Goal: Check status: Check status

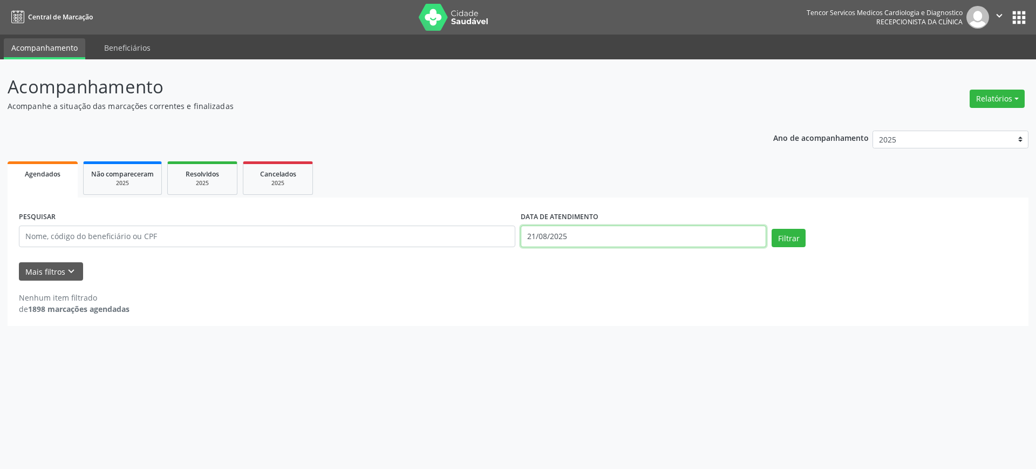
click at [696, 232] on input "21/08/2025" at bounding box center [644, 237] width 246 height 22
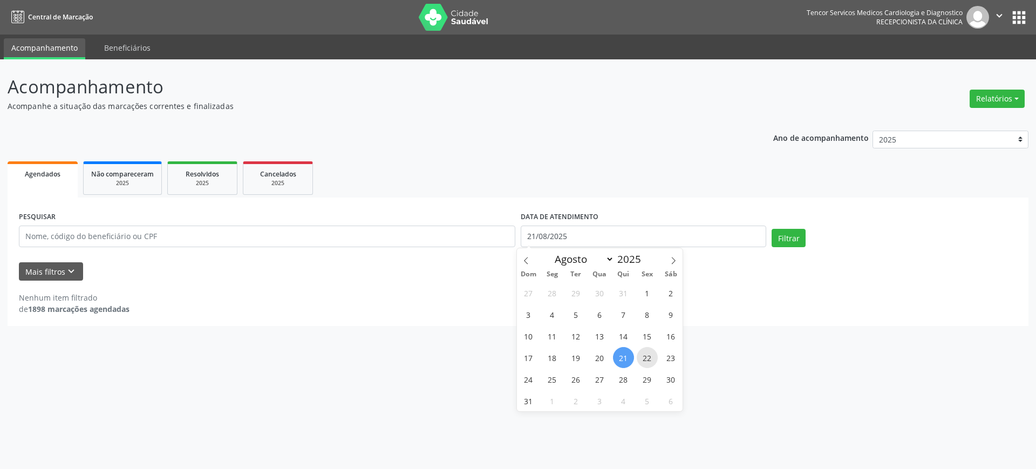
click at [643, 354] on span "22" at bounding box center [647, 357] width 21 height 21
type input "[DATE]"
click at [650, 357] on span "22" at bounding box center [647, 357] width 21 height 21
click at [650, 357] on div "Acompanhamento Acompanhe a situação das marcações correntes e finalizadas Relat…" at bounding box center [518, 264] width 1036 height 410
click at [782, 240] on button "Filtrar" at bounding box center [789, 238] width 34 height 18
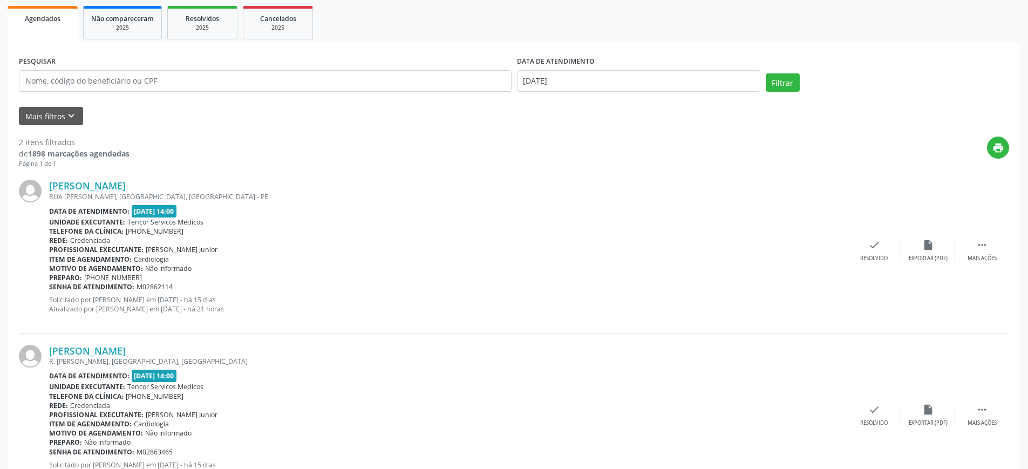
scroll to position [203, 0]
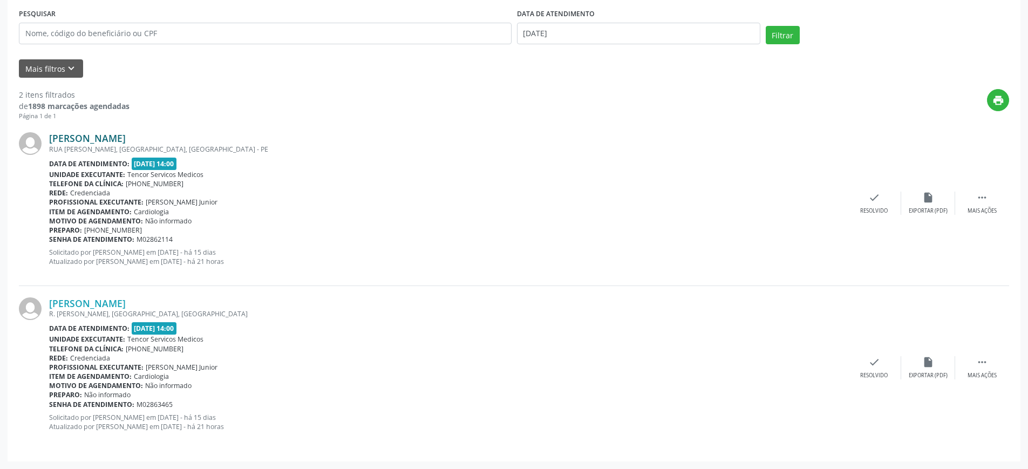
click at [126, 142] on link "[PERSON_NAME]" at bounding box center [87, 138] width 77 height 12
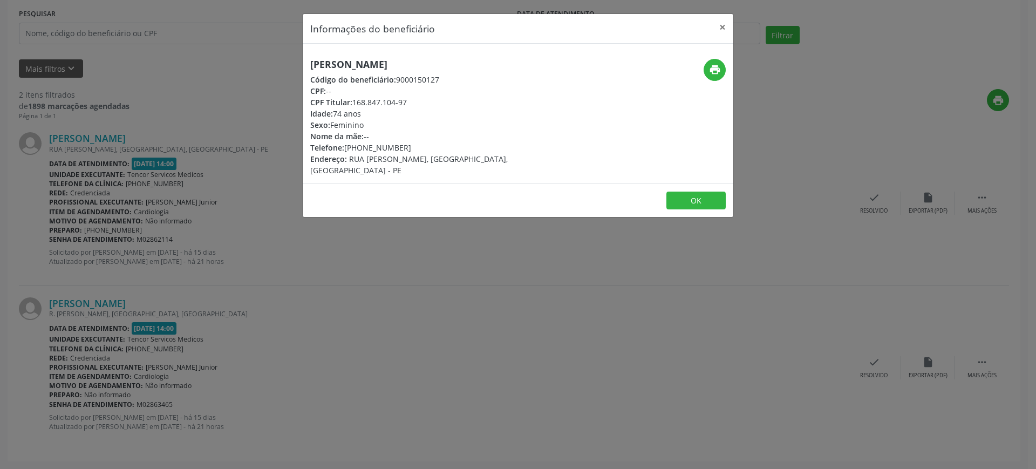
drag, startPoint x: 312, startPoint y: 62, endPoint x: 500, endPoint y: 62, distance: 187.8
click at [500, 62] on h5 "[PERSON_NAME]" at bounding box center [446, 64] width 272 height 11
copy h5 "[PERSON_NAME]"
click at [720, 26] on button "×" at bounding box center [723, 27] width 22 height 26
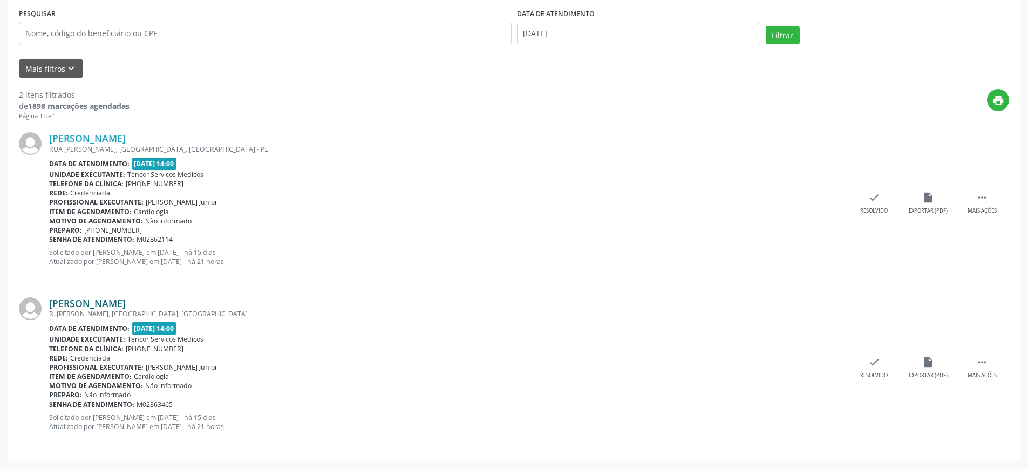
click at [126, 300] on link "[PERSON_NAME]" at bounding box center [87, 303] width 77 height 12
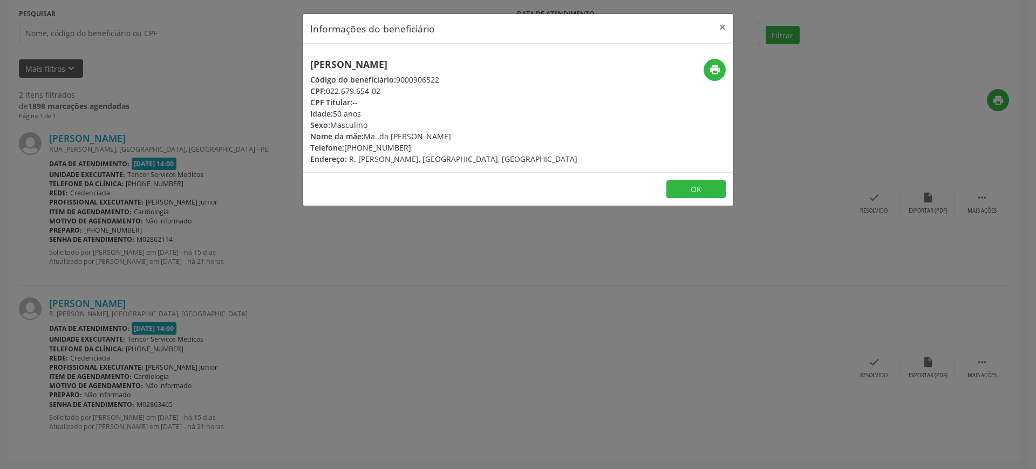
drag, startPoint x: 453, startPoint y: 63, endPoint x: 309, endPoint y: 59, distance: 144.7
click at [309, 59] on div "[PERSON_NAME] Código do beneficiário: 9000906522 CPF: 022.679.654-02 CPF Titula…" at bounding box center [446, 112] width 287 height 106
copy h5 "[PERSON_NAME]"
click at [727, 25] on button "×" at bounding box center [723, 27] width 22 height 26
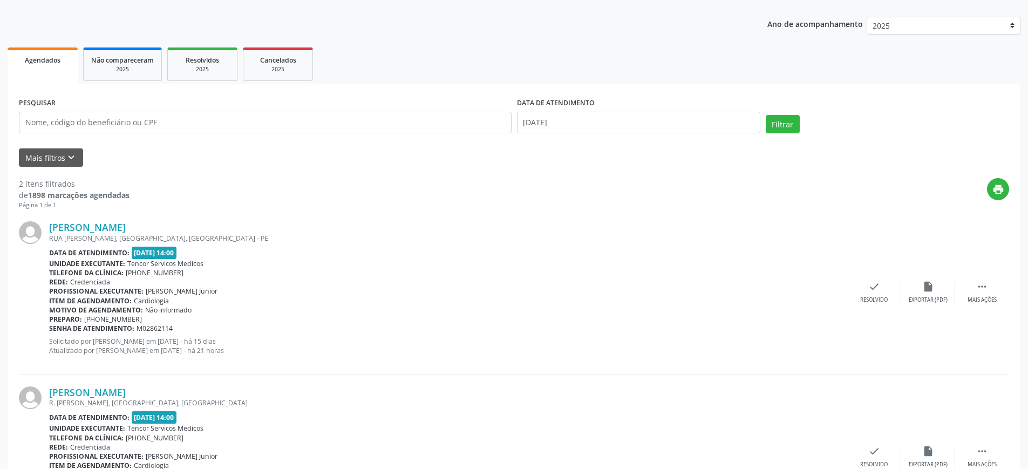
scroll to position [95, 0]
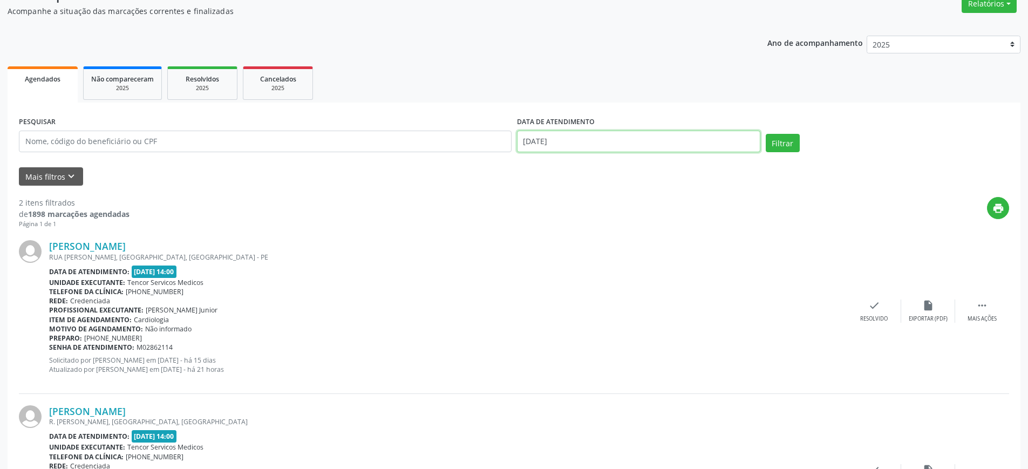
click at [756, 137] on input "[DATE]" at bounding box center [638, 142] width 243 height 22
click at [553, 283] on span "25" at bounding box center [552, 284] width 21 height 21
type input "[DATE]"
click at [553, 283] on span "25" at bounding box center [552, 284] width 21 height 21
click at [772, 144] on button "Filtrar" at bounding box center [783, 143] width 34 height 18
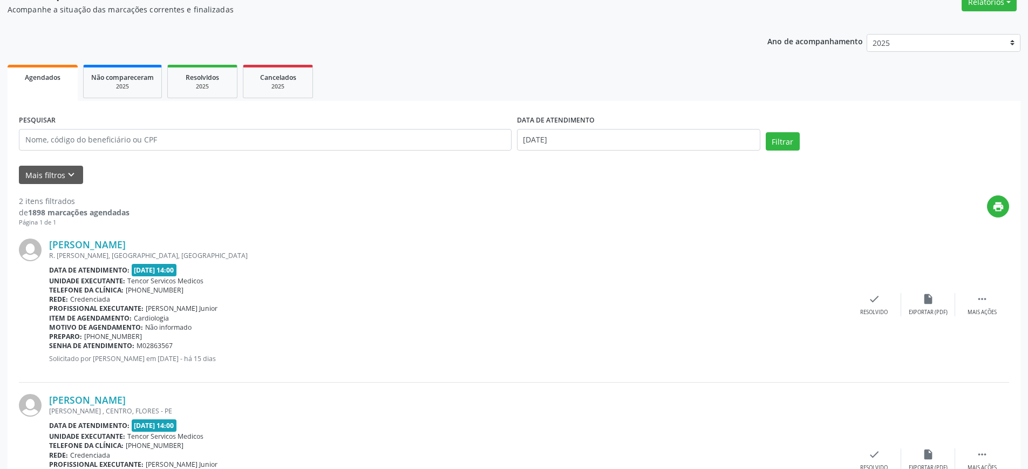
scroll to position [185, 0]
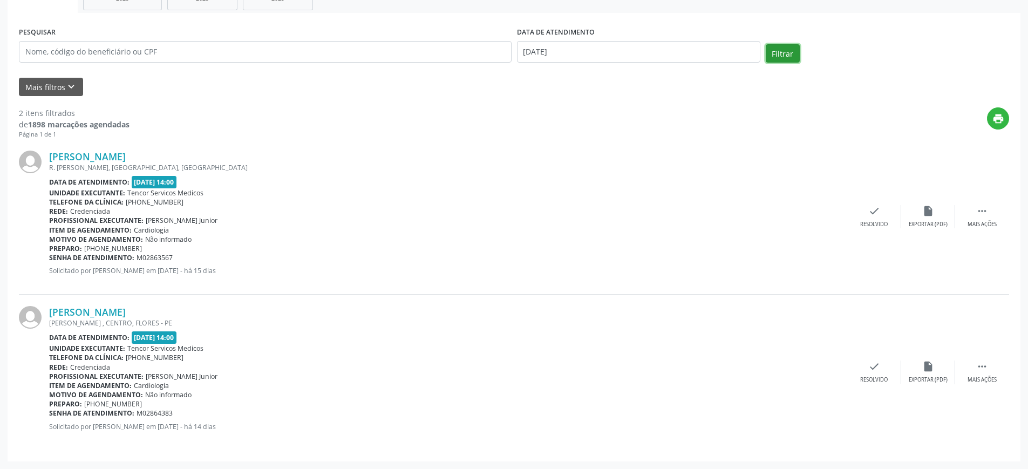
click at [775, 48] on button "Filtrar" at bounding box center [783, 53] width 34 height 18
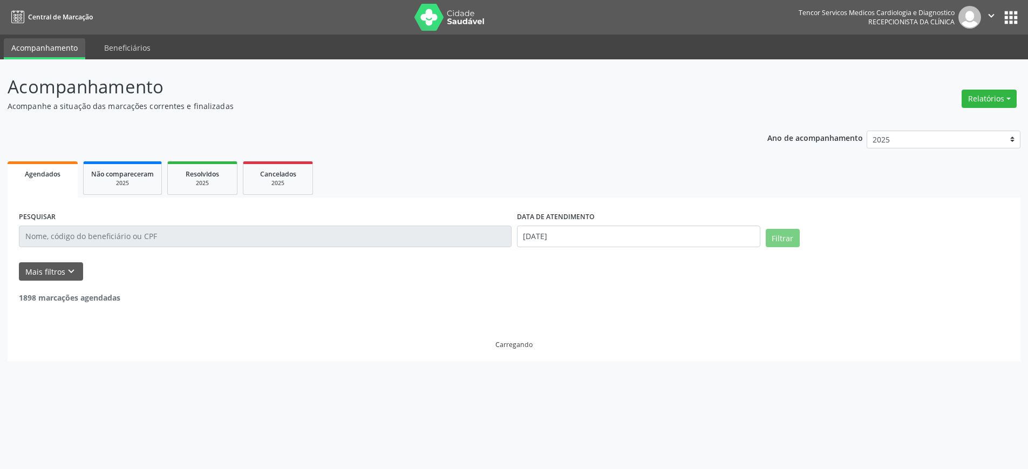
scroll to position [0, 0]
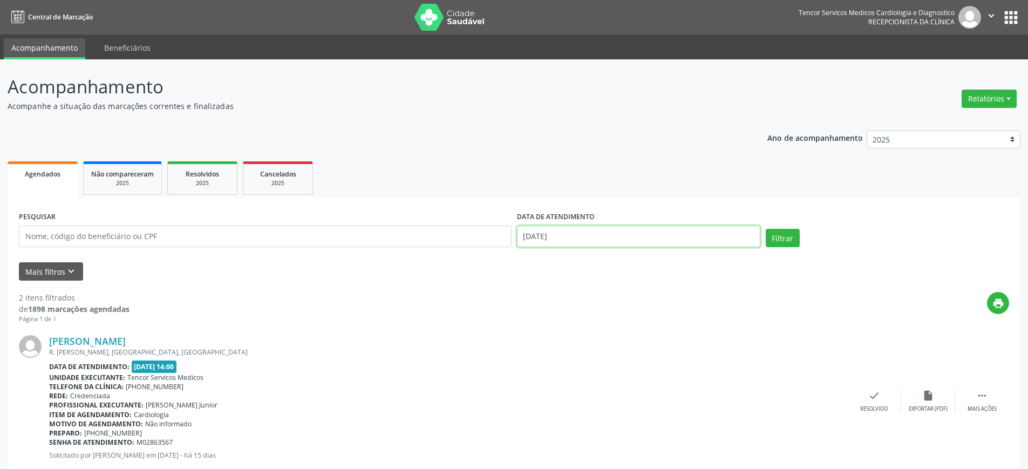
click at [646, 236] on input "[DATE]" at bounding box center [638, 237] width 243 height 22
click at [601, 378] on span "27" at bounding box center [599, 379] width 21 height 21
type input "[DATE]"
click at [605, 376] on span "27" at bounding box center [599, 379] width 21 height 21
click at [605, 376] on div "Unidade executante: Tencor Servicos Medicos" at bounding box center [448, 377] width 798 height 9
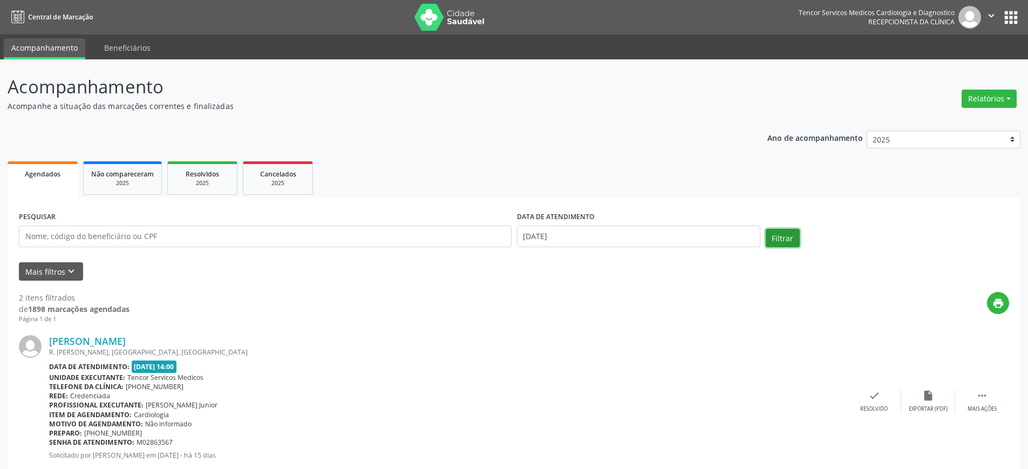
click at [773, 240] on button "Filtrar" at bounding box center [783, 238] width 34 height 18
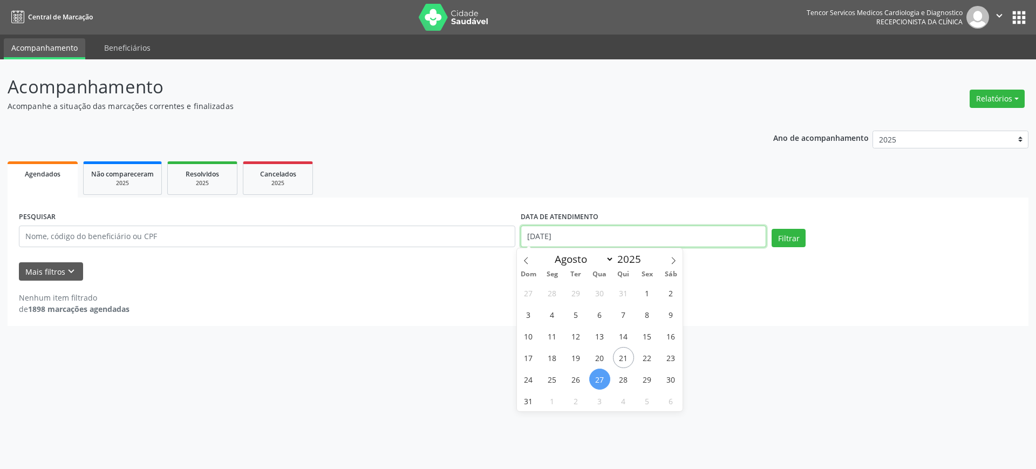
click at [589, 233] on input "[DATE]" at bounding box center [644, 237] width 246 height 22
click at [643, 379] on span "29" at bounding box center [647, 379] width 21 height 21
type input "[DATE]"
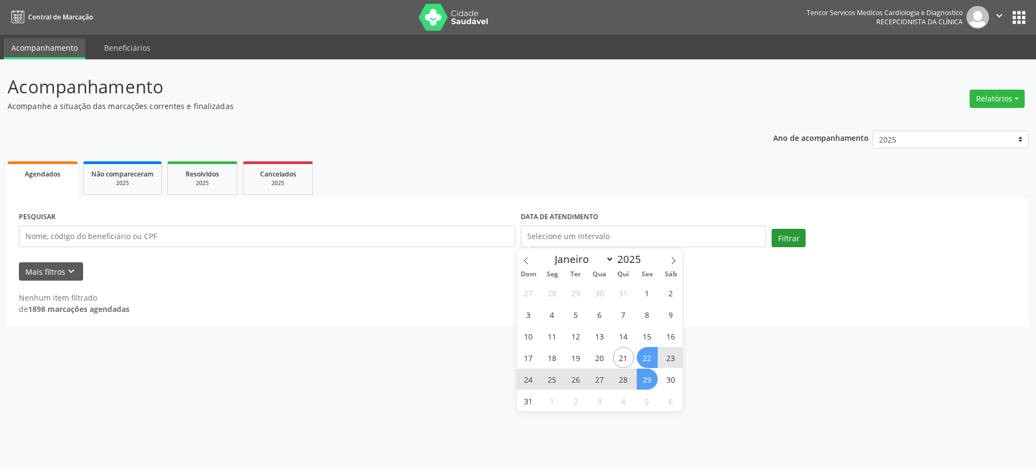
click at [790, 247] on div "Filtrar" at bounding box center [894, 242] width 251 height 26
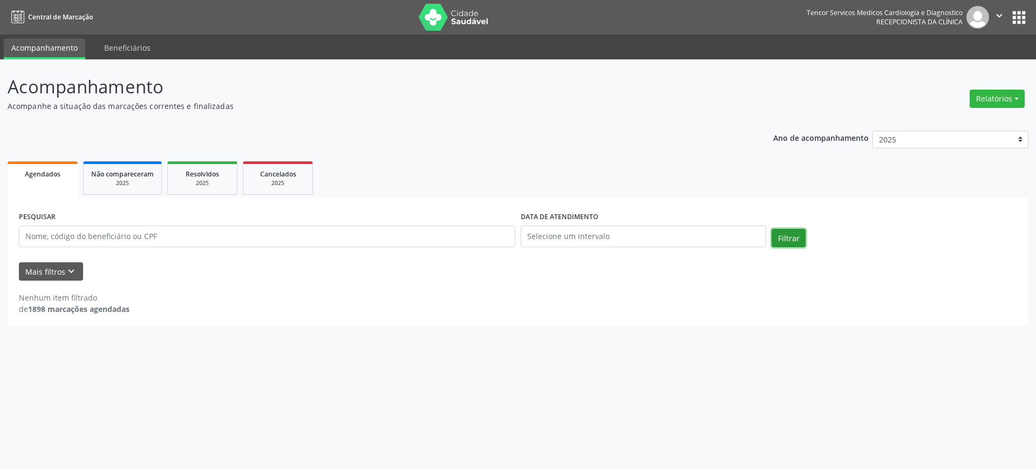
click at [789, 242] on button "Filtrar" at bounding box center [789, 238] width 34 height 18
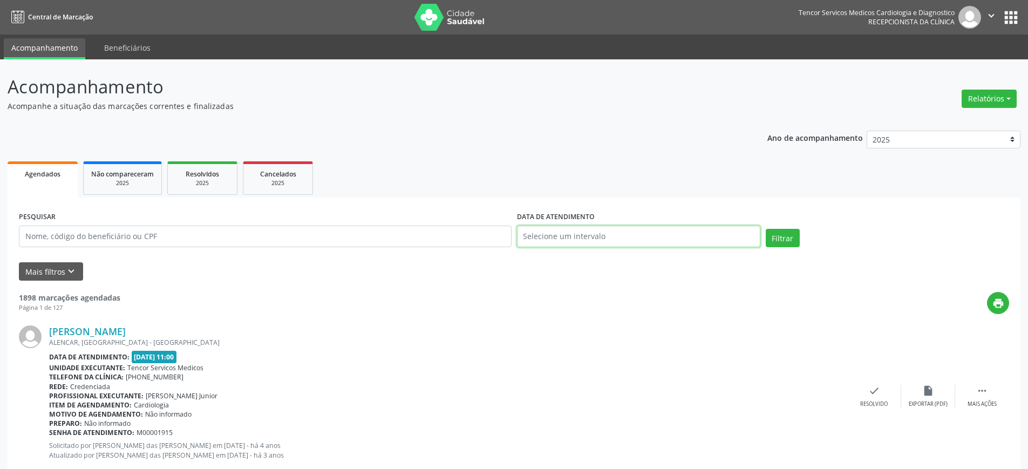
click at [674, 235] on input "text" at bounding box center [638, 237] width 243 height 22
click at [647, 381] on span "29" at bounding box center [647, 379] width 21 height 21
type input "[DATE]"
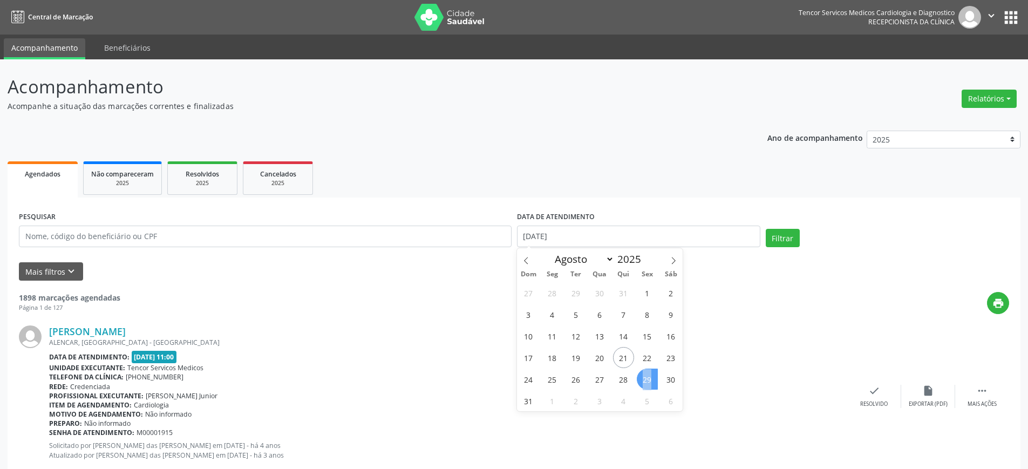
click at [647, 381] on span "29" at bounding box center [647, 379] width 21 height 21
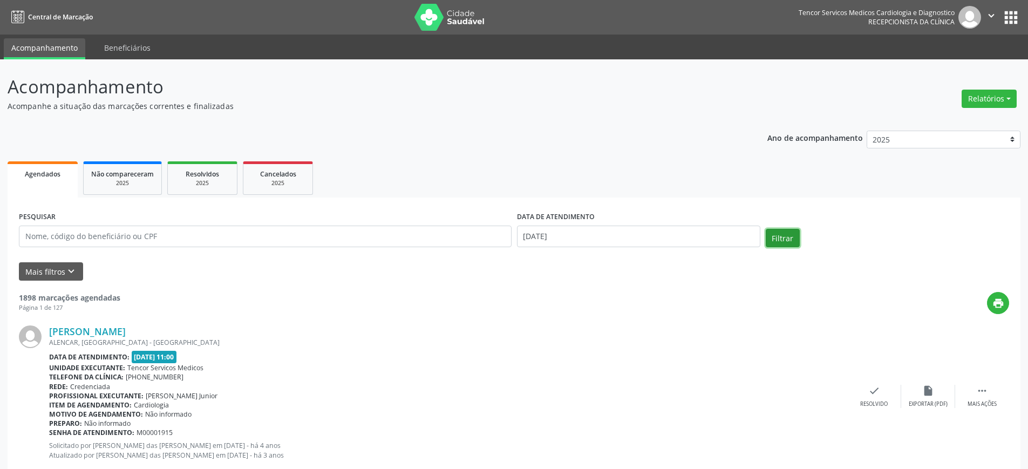
click at [790, 237] on button "Filtrar" at bounding box center [783, 238] width 34 height 18
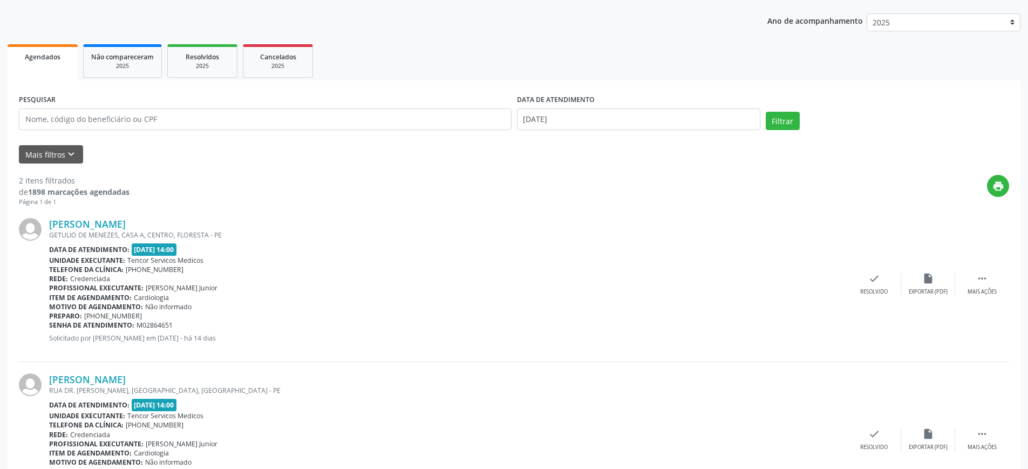
scroll to position [185, 0]
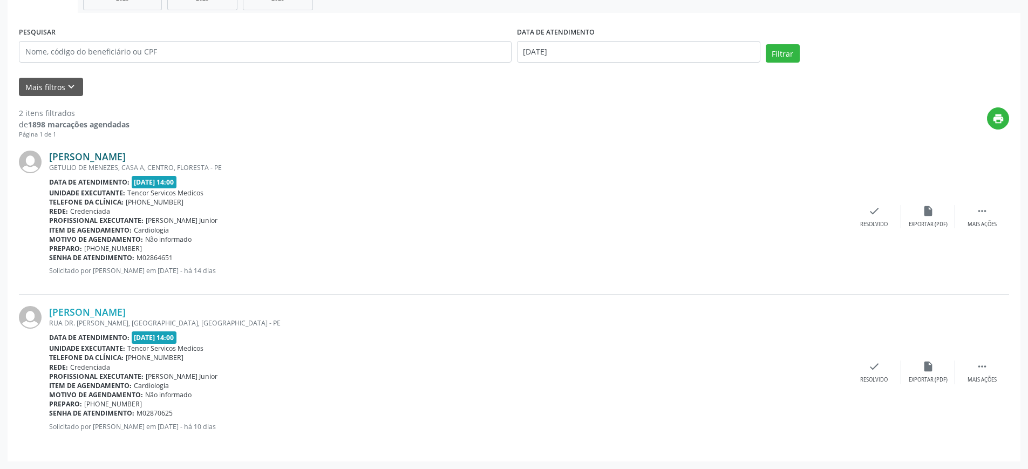
click at [118, 161] on link "[PERSON_NAME]" at bounding box center [87, 157] width 77 height 12
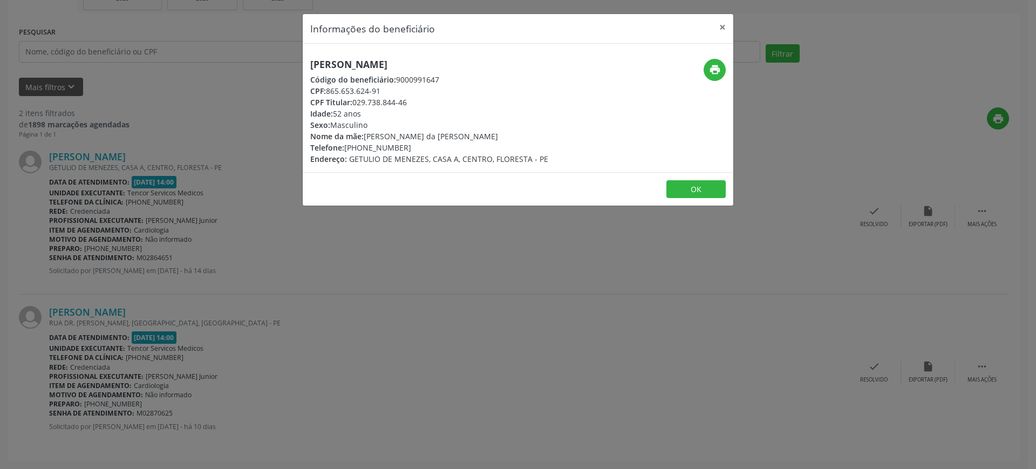
drag, startPoint x: 470, startPoint y: 66, endPoint x: 300, endPoint y: 68, distance: 170.6
click at [300, 68] on div "Informações do beneficiário × [PERSON_NAME] Código do beneficiário: 9000991647 …" at bounding box center [518, 234] width 1036 height 469
copy h5 "[PERSON_NAME]"
click at [703, 196] on button "OK" at bounding box center [696, 189] width 59 height 18
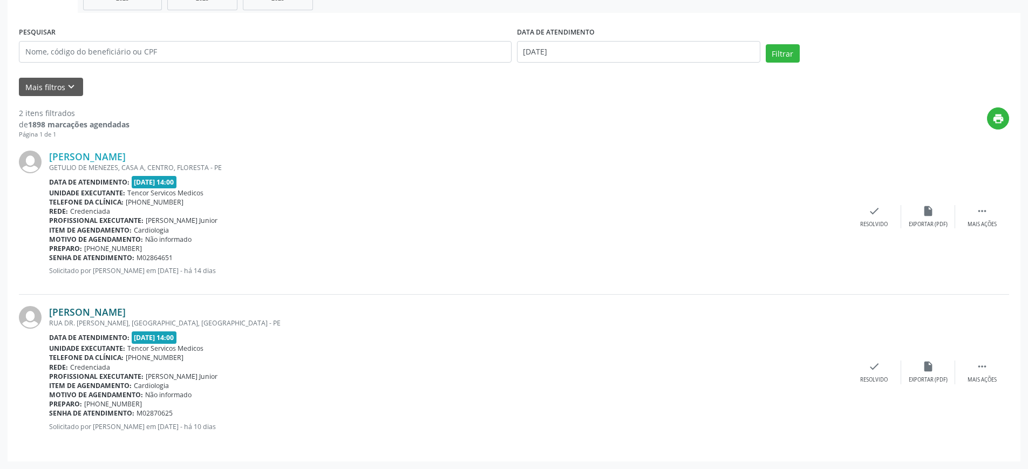
click at [126, 314] on link "[PERSON_NAME]" at bounding box center [87, 312] width 77 height 12
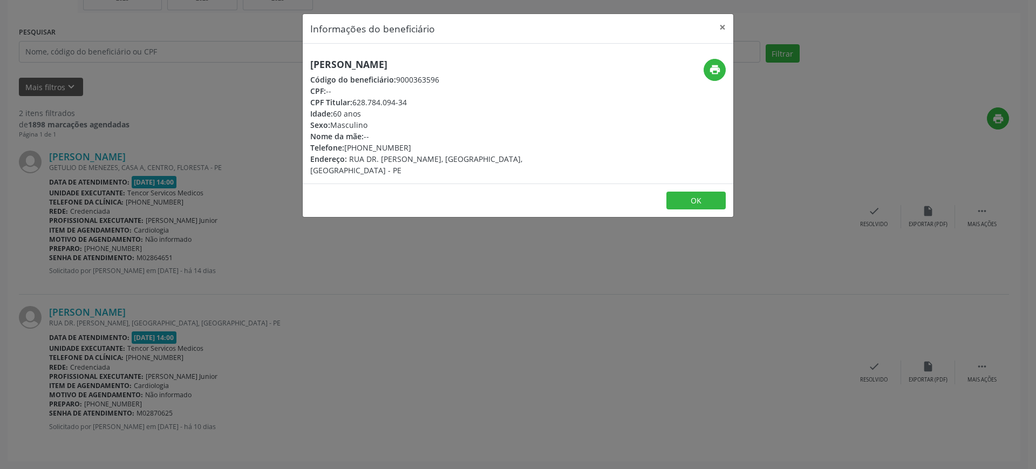
drag, startPoint x: 472, startPoint y: 64, endPoint x: 309, endPoint y: 59, distance: 163.1
click at [309, 59] on div "[PERSON_NAME] Código do beneficiário: 9000363596 CPF: -- CPF Titular: 628.784.0…" at bounding box center [446, 117] width 287 height 117
copy h5 "[PERSON_NAME]"
click at [715, 25] on button "×" at bounding box center [723, 27] width 22 height 26
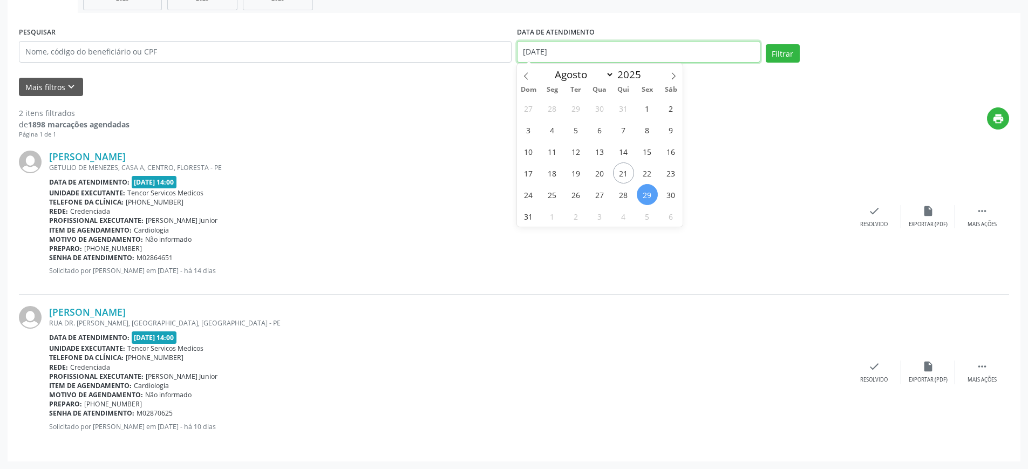
click at [749, 51] on input "[DATE]" at bounding box center [638, 52] width 243 height 22
click at [605, 195] on span "27" at bounding box center [599, 194] width 21 height 21
type input "[DATE]"
click at [605, 195] on span "27" at bounding box center [599, 194] width 21 height 21
select select "7"
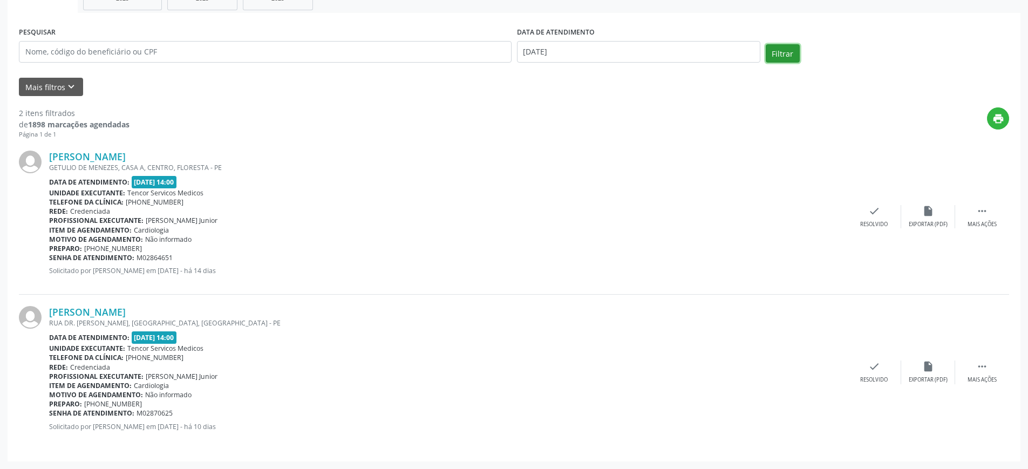
click at [786, 56] on button "Filtrar" at bounding box center [783, 53] width 34 height 18
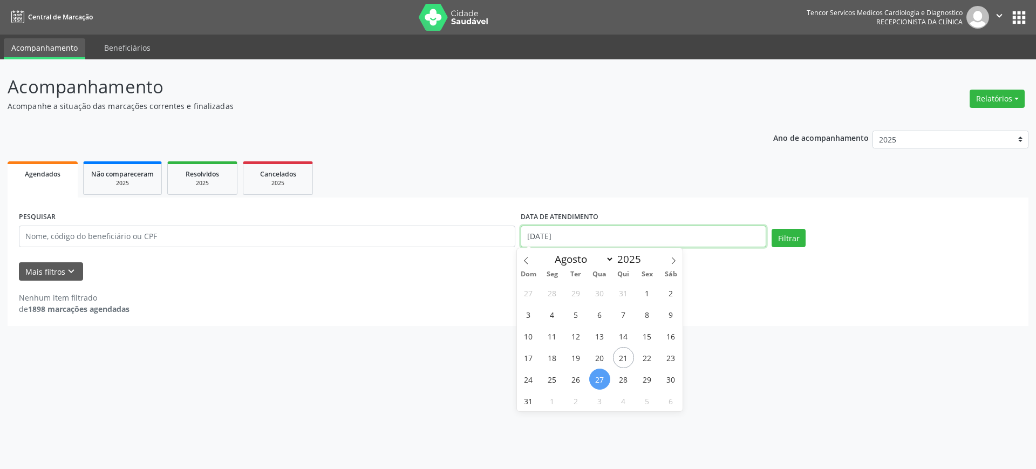
click at [612, 240] on input "[DATE]" at bounding box center [644, 237] width 246 height 22
click at [552, 384] on span "25" at bounding box center [552, 379] width 21 height 21
type input "[DATE]"
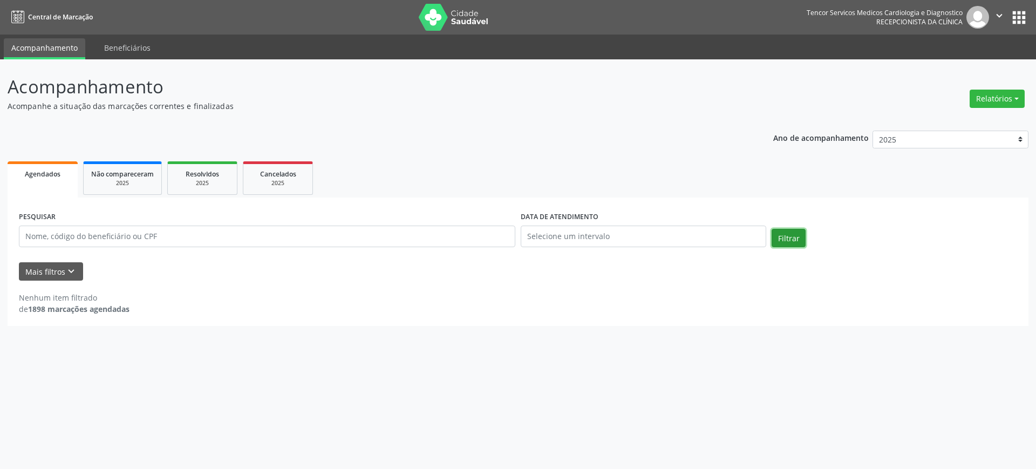
click at [786, 235] on button "Filtrar" at bounding box center [789, 238] width 34 height 18
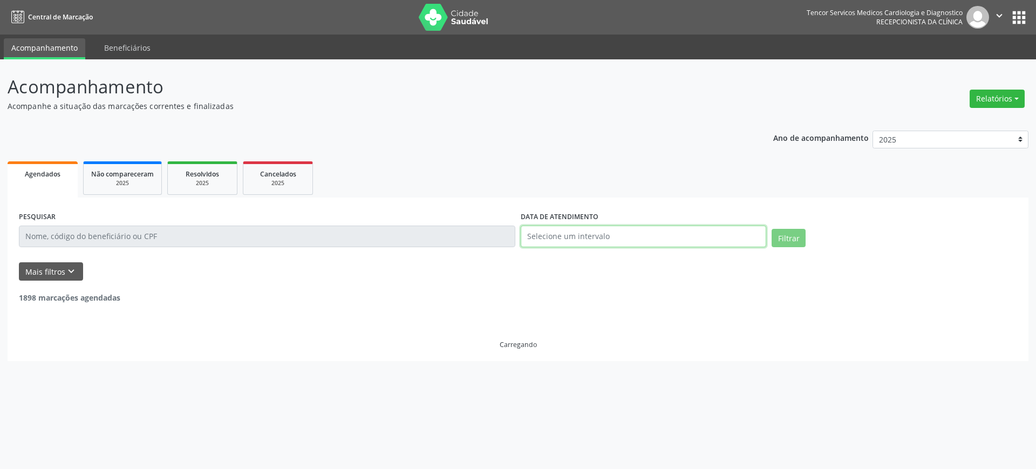
click at [710, 239] on input "text" at bounding box center [644, 237] width 246 height 22
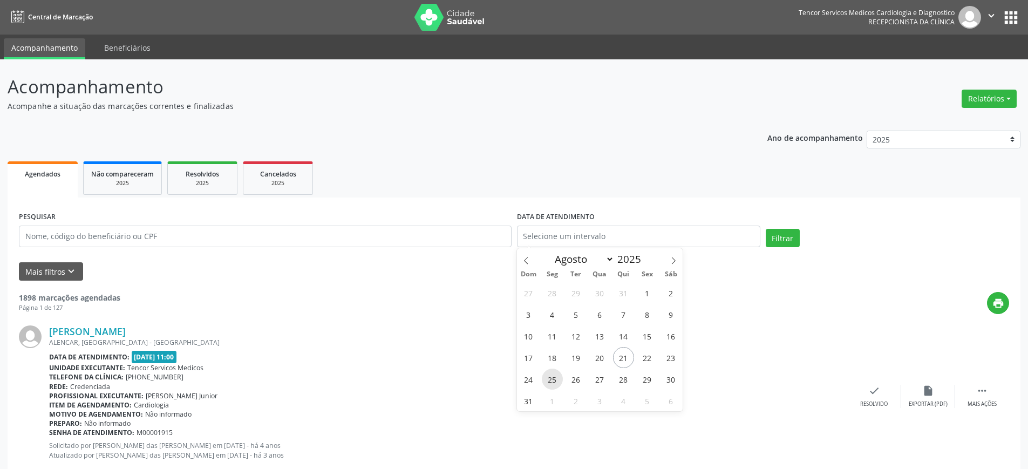
click at [560, 378] on span "25" at bounding box center [552, 379] width 21 height 21
type input "[DATE]"
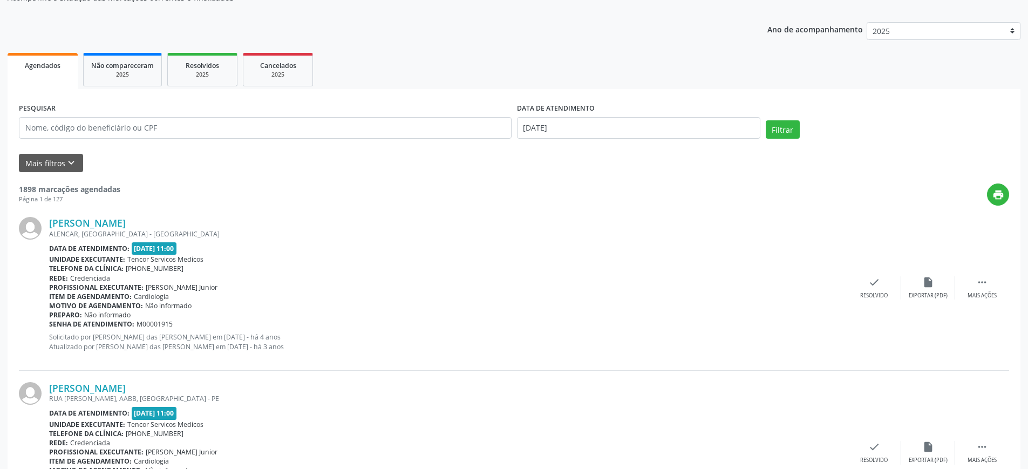
scroll to position [108, 0]
click at [769, 127] on button "Filtrar" at bounding box center [783, 130] width 34 height 18
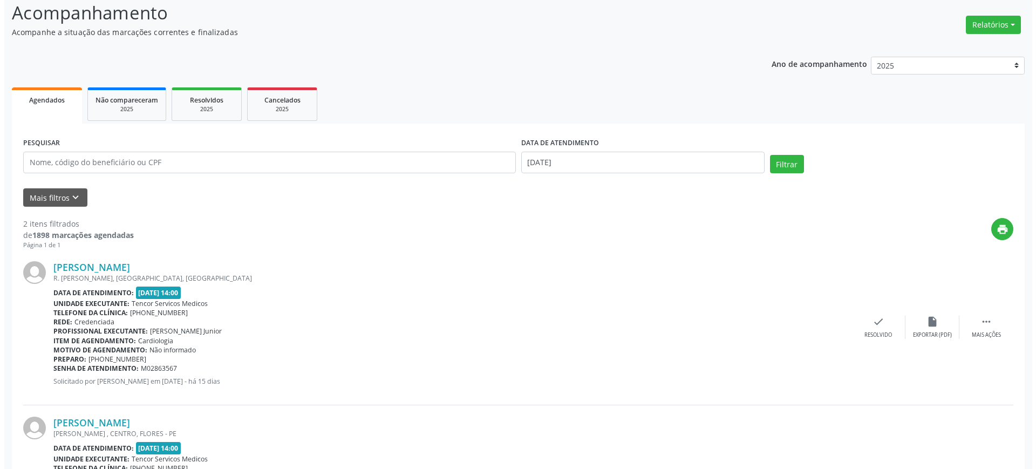
scroll to position [185, 0]
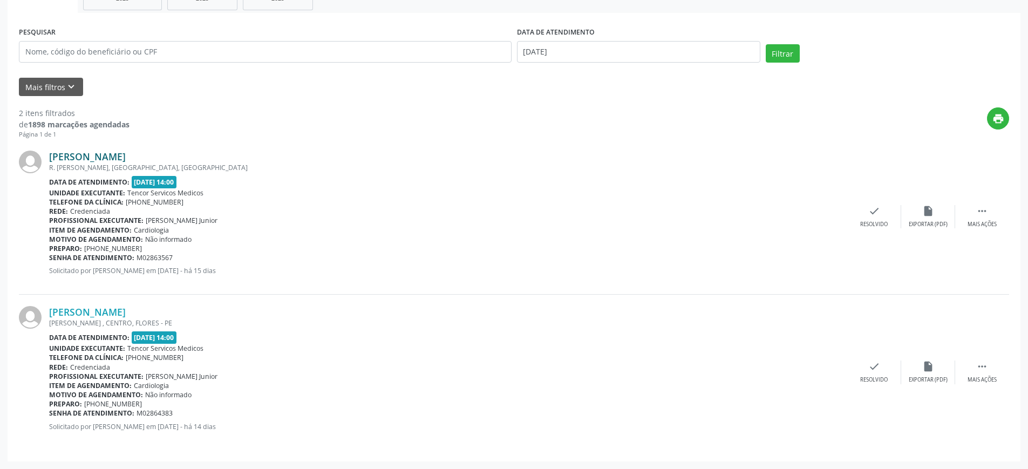
click at [126, 155] on link "[PERSON_NAME]" at bounding box center [87, 157] width 77 height 12
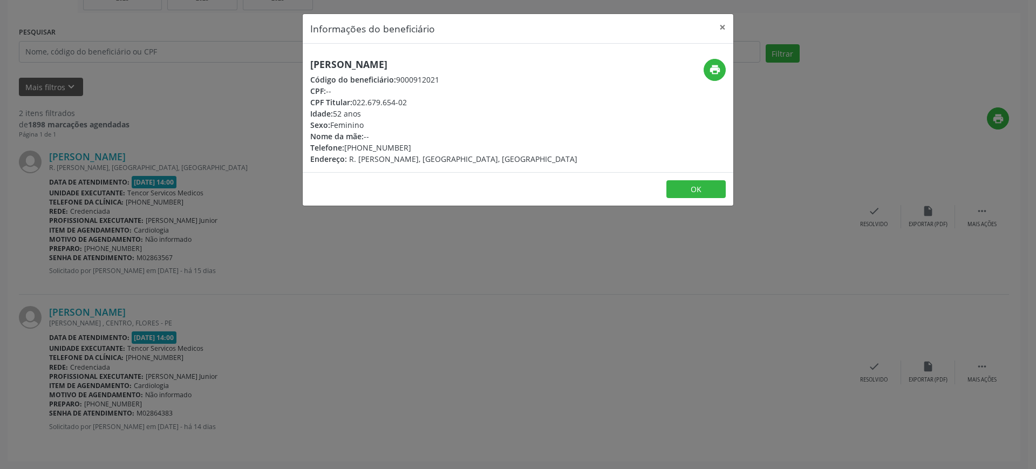
drag, startPoint x: 477, startPoint y: 66, endPoint x: 308, endPoint y: 63, distance: 169.5
click at [308, 63] on div "[PERSON_NAME] Código do beneficiário: 9000912021 CPF: -- CPF Titular: 022.679.6…" at bounding box center [446, 112] width 287 height 106
copy h5 "[PERSON_NAME]"
